Goal: Information Seeking & Learning: Learn about a topic

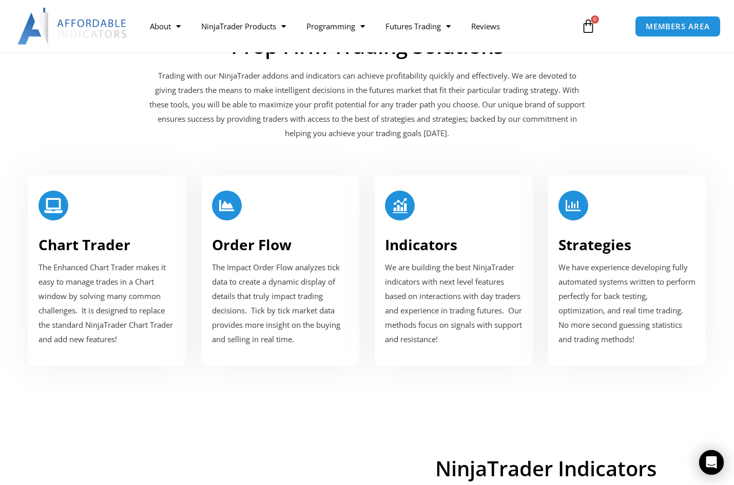
scroll to position [1393, 0]
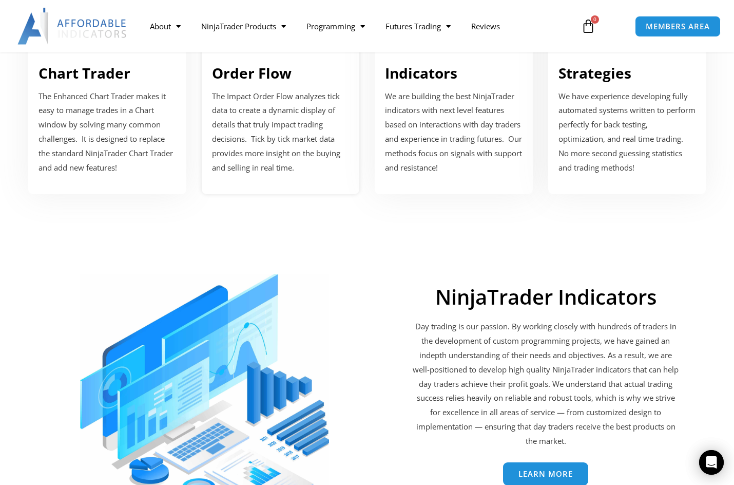
click at [307, 110] on span "The Impact Order Flow analyzes tick data to create a dynamic display of details…" at bounding box center [276, 132] width 128 height 82
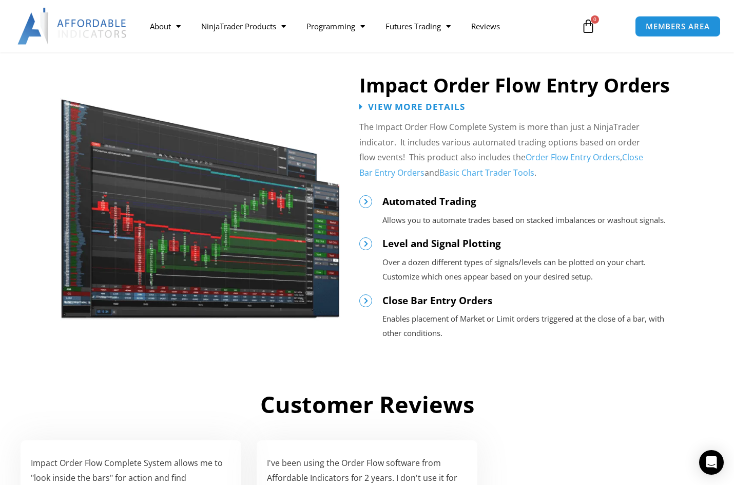
scroll to position [1369, 0]
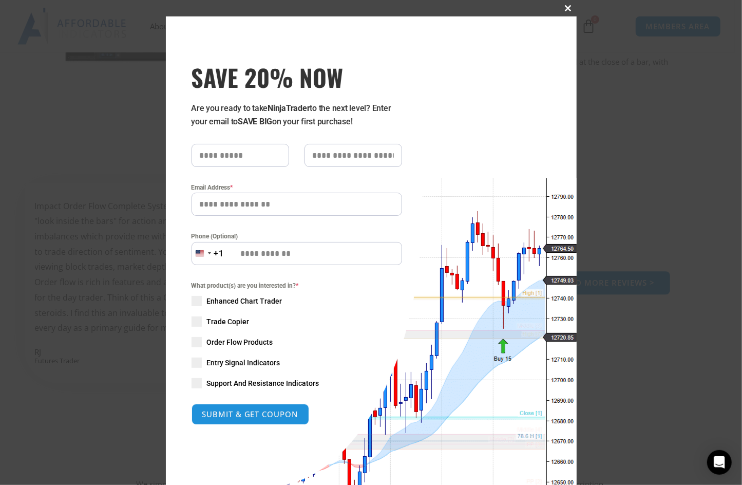
click at [562, 10] on span "SAVE 20% NOW popup" at bounding box center [568, 8] width 16 height 6
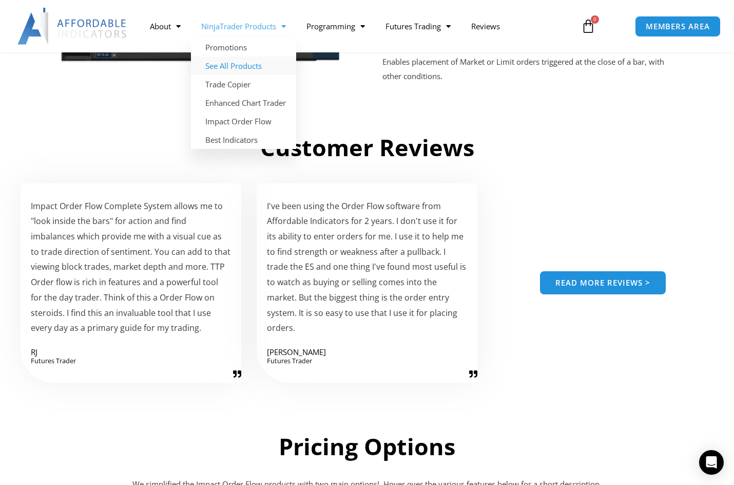
click at [240, 63] on link "See All Products" at bounding box center [243, 65] width 105 height 18
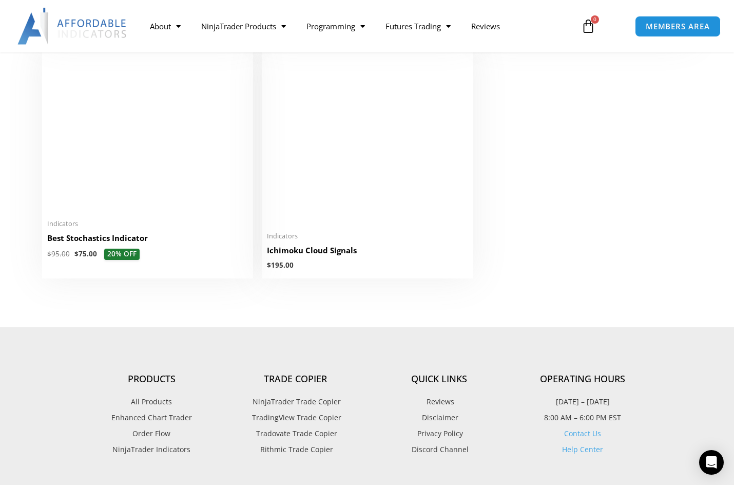
scroll to position [2482, 0]
